Goal: Find specific page/section: Locate a particular part of the current website

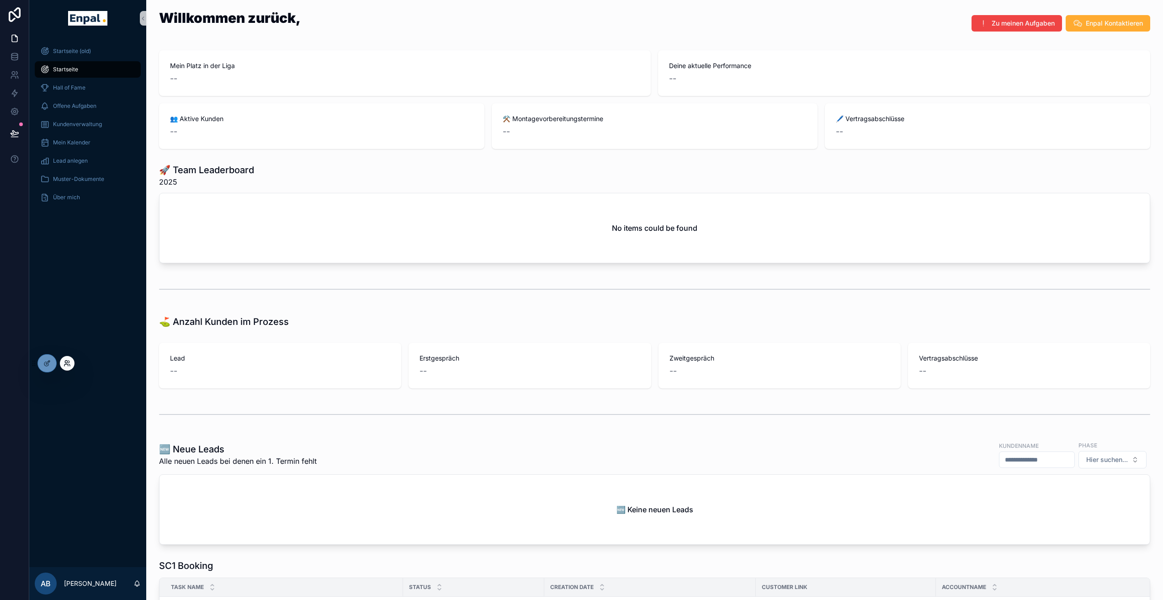
click at [65, 364] on icon at bounding box center [66, 365] width 4 height 2
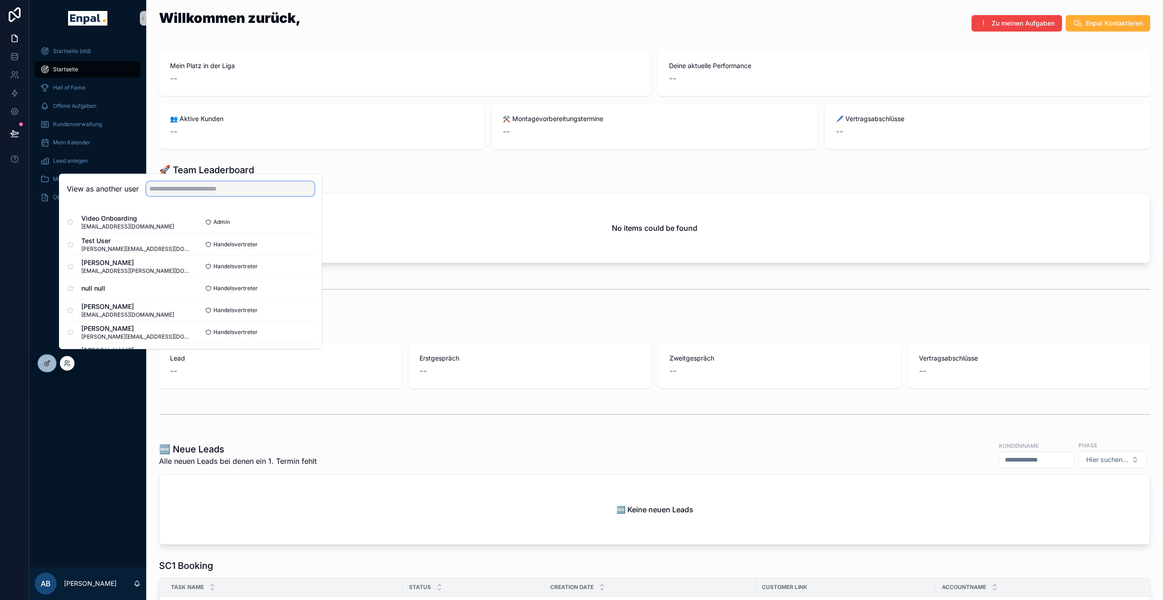
click at [184, 193] on input "text" at bounding box center [230, 188] width 168 height 15
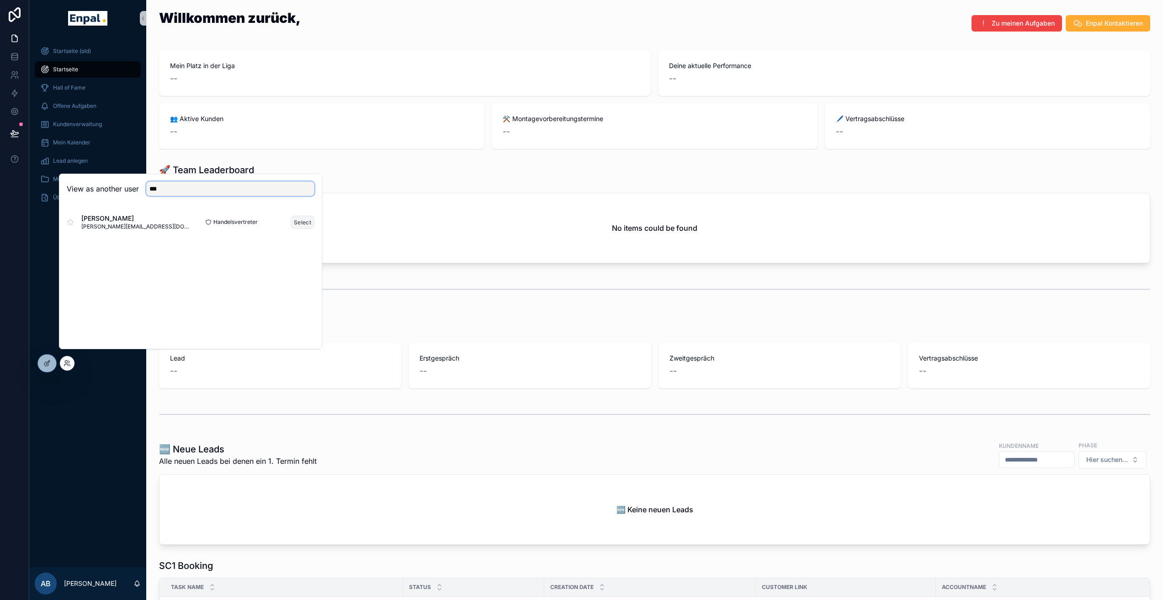
type input "***"
click at [297, 227] on button "Select" at bounding box center [303, 222] width 24 height 13
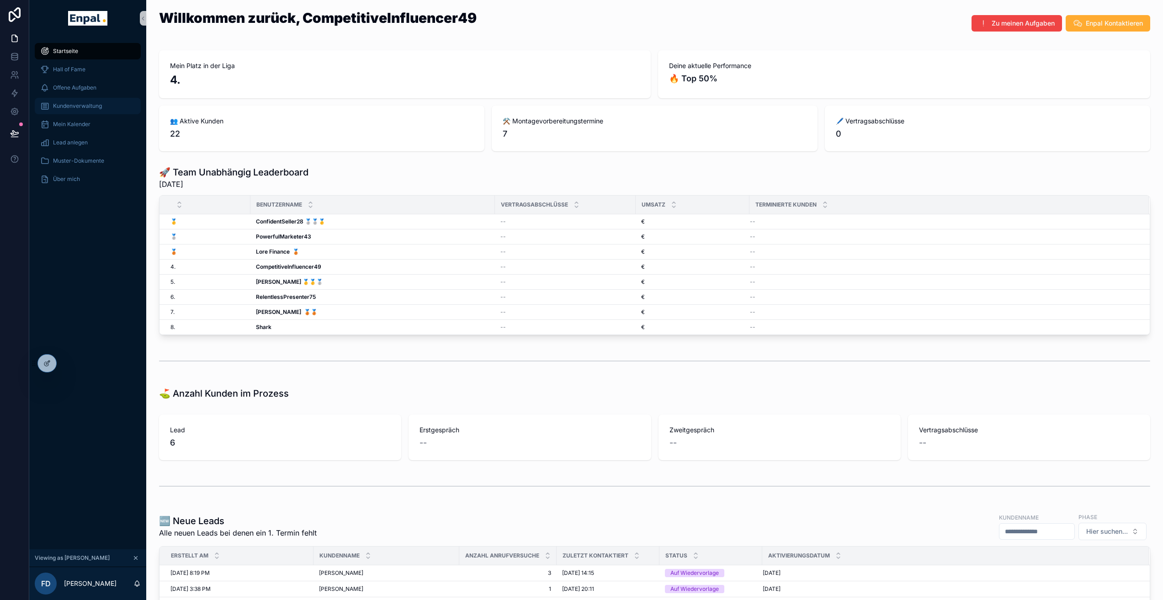
click at [69, 105] on span "Kundenverwaltung" at bounding box center [77, 105] width 49 height 7
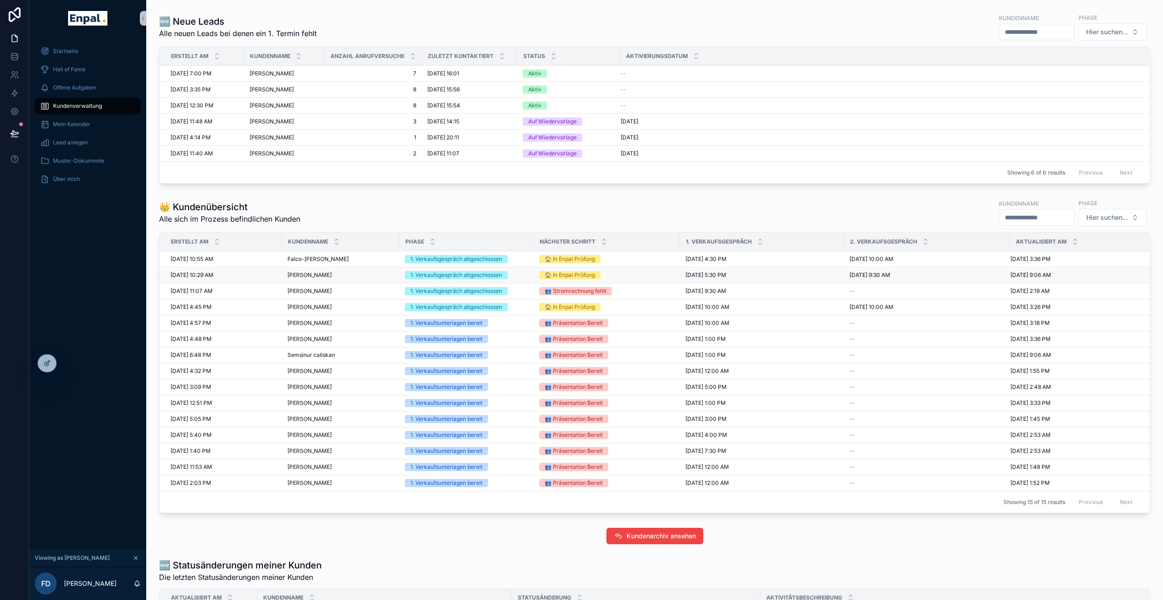
scroll to position [278, 0]
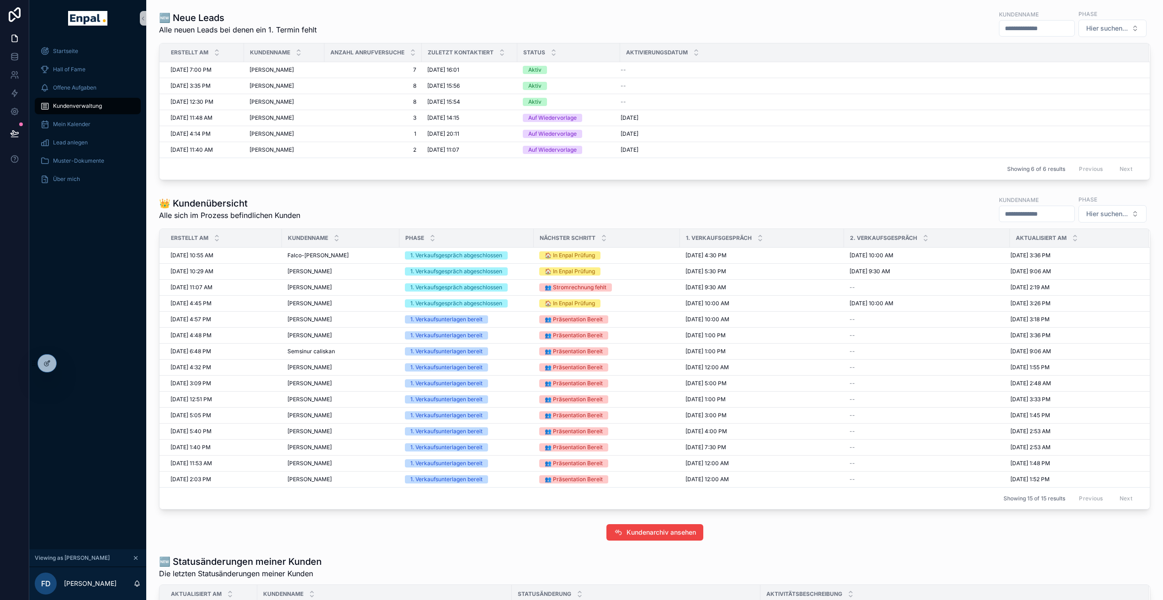
click at [1027, 213] on input "scrollable content" at bounding box center [1036, 213] width 75 height 13
type input "*****"
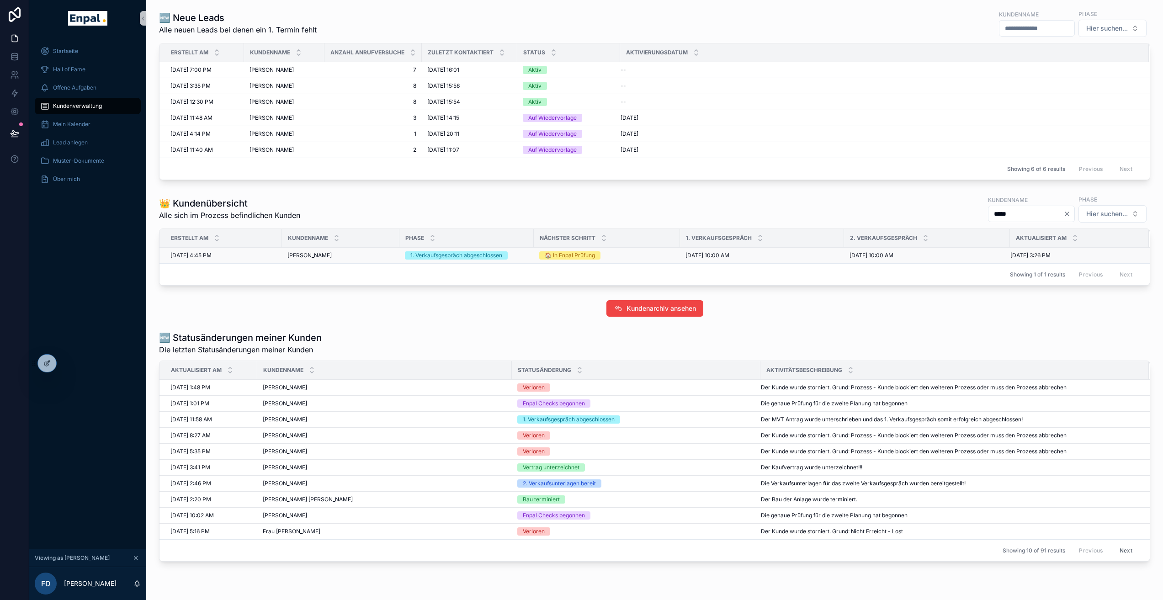
click at [341, 253] on div "Reinhardt Kempf Reinhardt Kempf" at bounding box center [340, 255] width 106 height 7
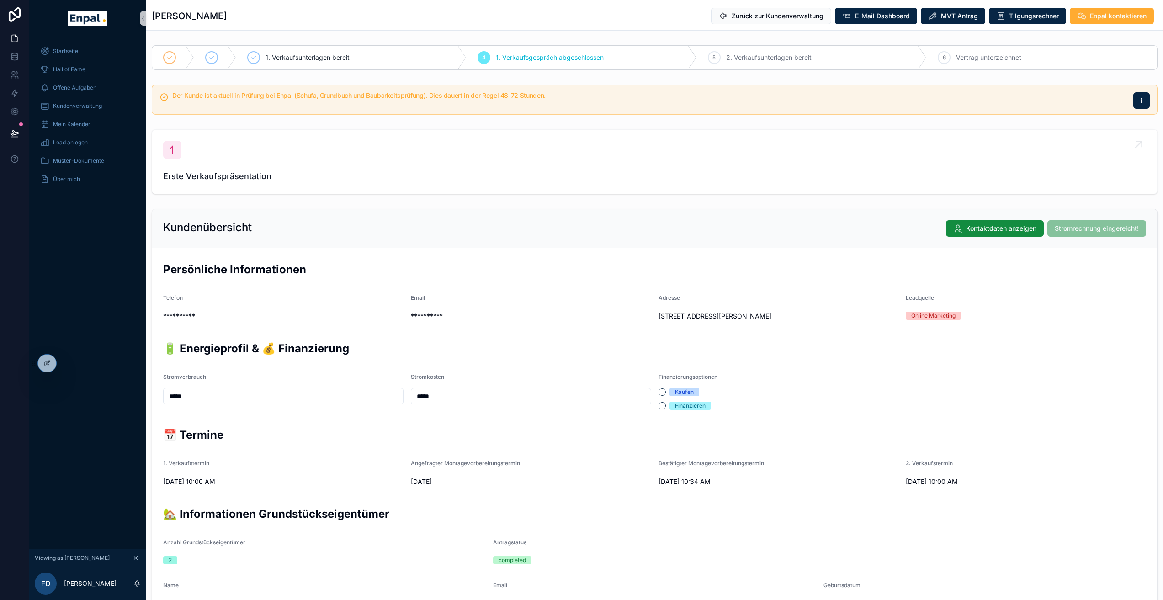
click at [256, 172] on span "Erste Verkaufspräsentation" at bounding box center [654, 176] width 983 height 13
click at [1053, 21] on button "Tilgungsrechner" at bounding box center [1027, 16] width 77 height 16
